Goal: Task Accomplishment & Management: Manage account settings

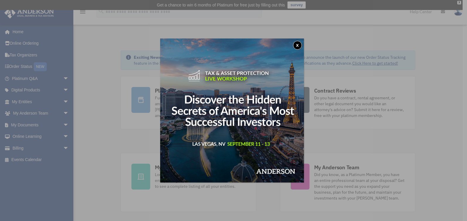
click at [300, 46] on button "x" at bounding box center [297, 45] width 9 height 9
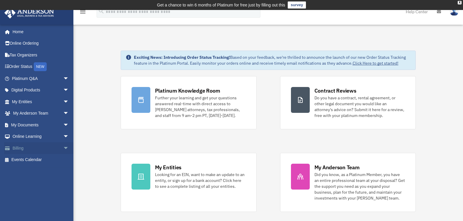
click at [19, 148] on link "Billing arrow_drop_down" at bounding box center [41, 148] width 74 height 12
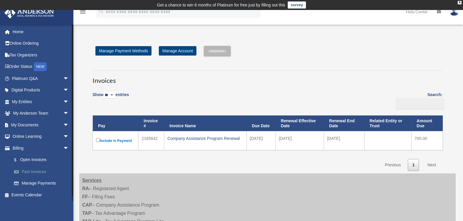
click at [26, 171] on link "Past Invoices" at bounding box center [43, 171] width 70 height 12
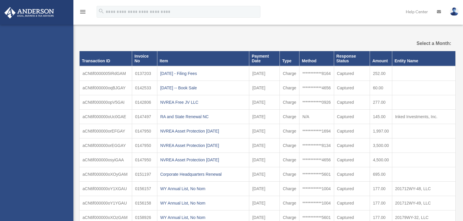
select select
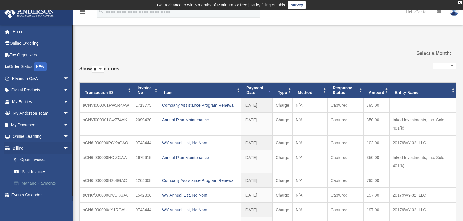
click at [35, 183] on link "Manage Payments" at bounding box center [43, 183] width 70 height 12
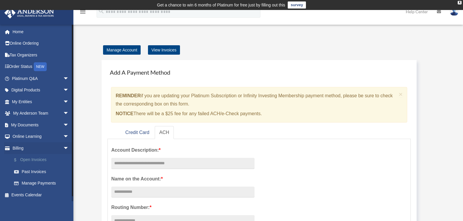
click at [26, 160] on link "$ Open Invoices" at bounding box center [43, 160] width 70 height 12
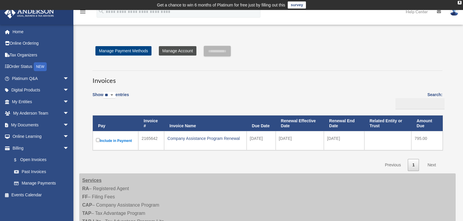
click at [176, 51] on link "Manage Account" at bounding box center [178, 50] width 38 height 9
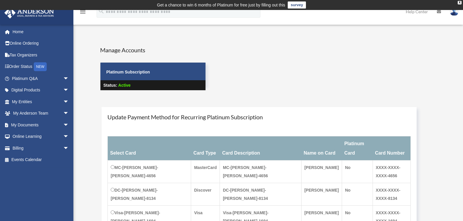
scroll to position [49, 0]
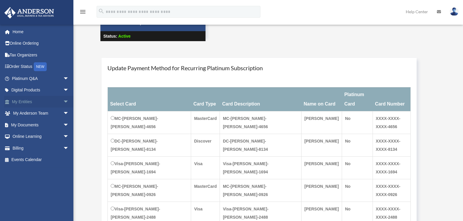
click at [63, 102] on span "arrow_drop_down" at bounding box center [69, 102] width 12 height 12
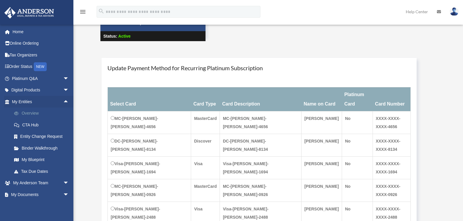
click at [27, 114] on link "Overview" at bounding box center [43, 113] width 70 height 12
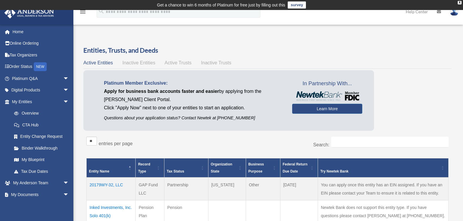
click at [130, 63] on span "Inactive Entities" at bounding box center [138, 62] width 33 height 5
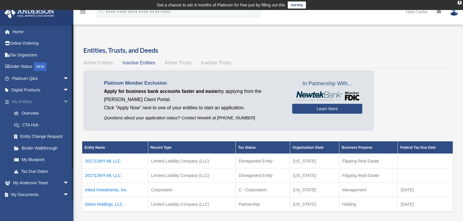
click at [63, 102] on span "arrow_drop_down" at bounding box center [69, 102] width 12 height 12
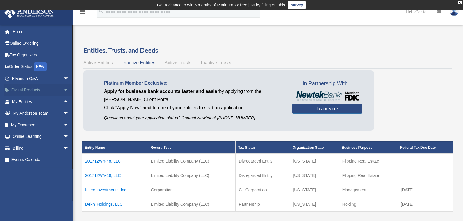
click at [63, 89] on span "arrow_drop_down" at bounding box center [69, 90] width 12 height 12
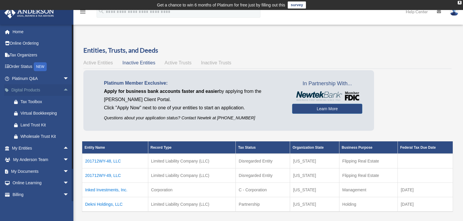
click at [63, 89] on span "arrow_drop_up" at bounding box center [69, 90] width 12 height 12
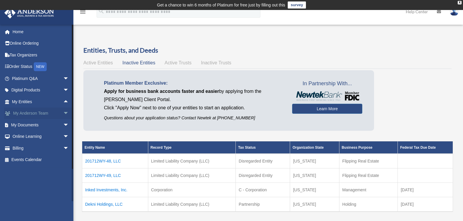
click at [63, 113] on span "arrow_drop_down" at bounding box center [69, 113] width 12 height 12
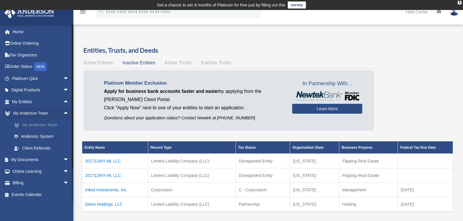
click at [51, 124] on link "My Anderson Team" at bounding box center [43, 125] width 70 height 12
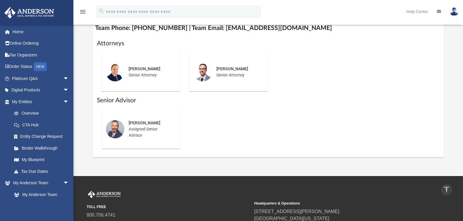
scroll to position [293, 0]
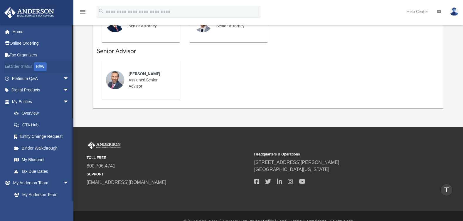
click at [23, 65] on link "Order Status NEW" at bounding box center [41, 67] width 74 height 12
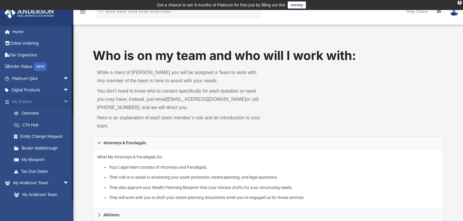
click at [63, 102] on span "arrow_drop_down" at bounding box center [69, 102] width 12 height 12
click at [63, 113] on span "arrow_drop_down" at bounding box center [69, 113] width 12 height 12
click at [63, 125] on span "arrow_drop_down" at bounding box center [69, 125] width 12 height 12
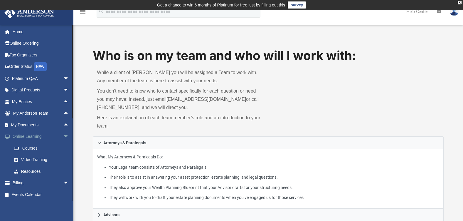
click at [63, 137] on span "arrow_drop_down" at bounding box center [69, 137] width 12 height 12
click at [26, 159] on link "Events Calendar" at bounding box center [41, 160] width 74 height 12
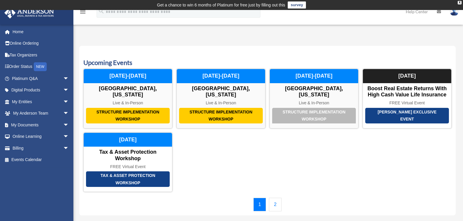
click at [452, 14] on img at bounding box center [453, 11] width 9 height 9
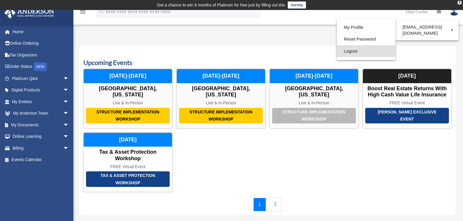
click at [349, 51] on link "Logout" at bounding box center [366, 51] width 59 height 12
